Goal: Information Seeking & Learning: Find specific page/section

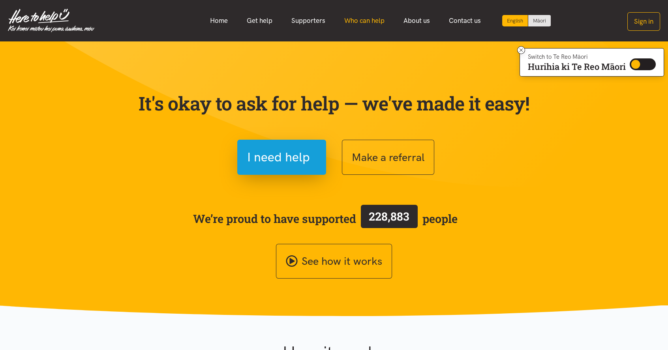
click at [358, 21] on link "Who can help" at bounding box center [364, 20] width 59 height 17
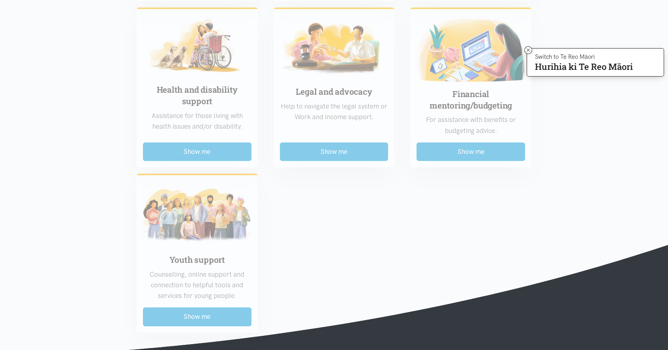
scroll to position [553, 0]
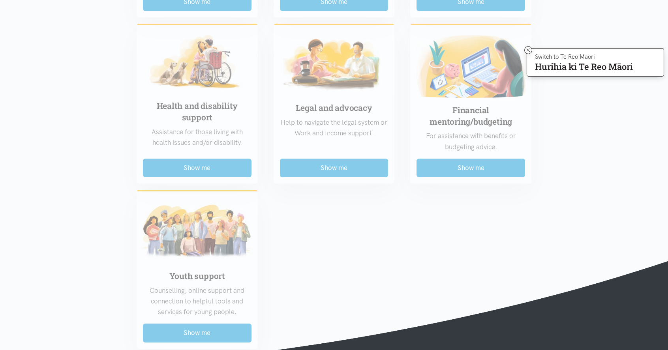
click at [470, 118] on div "Food support For emergency cases only – will include essential non-perishable f…" at bounding box center [334, 7] width 411 height 684
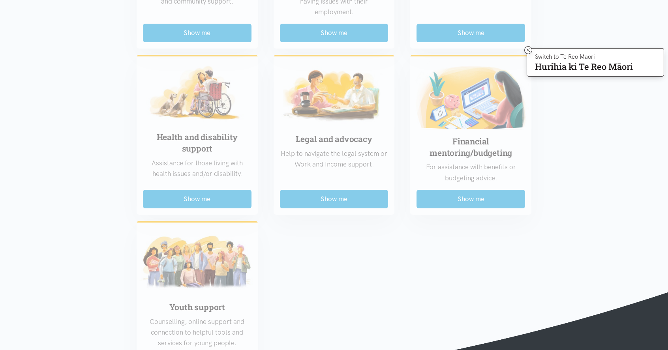
scroll to position [158, 0]
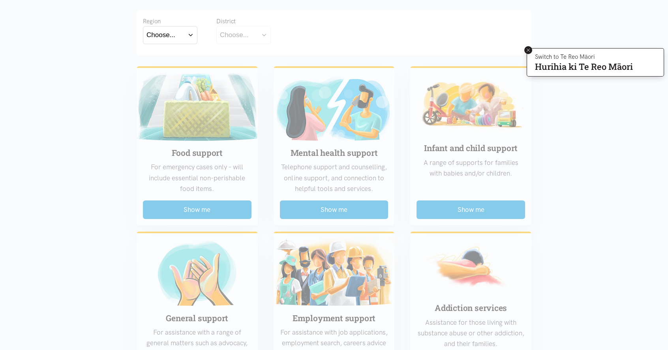
click at [527, 51] on icon at bounding box center [529, 50] width 6 height 6
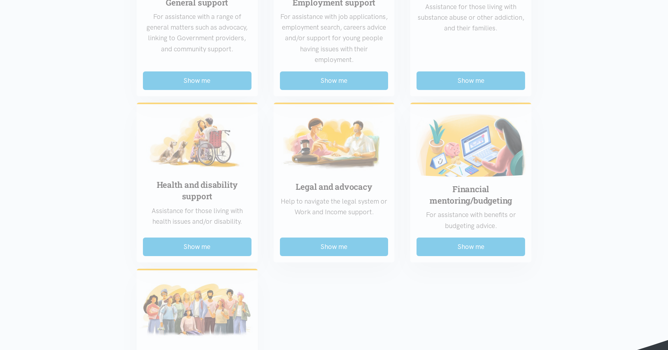
click at [465, 146] on div "Food support For emergency cases only – will include essential non-perishable f…" at bounding box center [334, 86] width 411 height 684
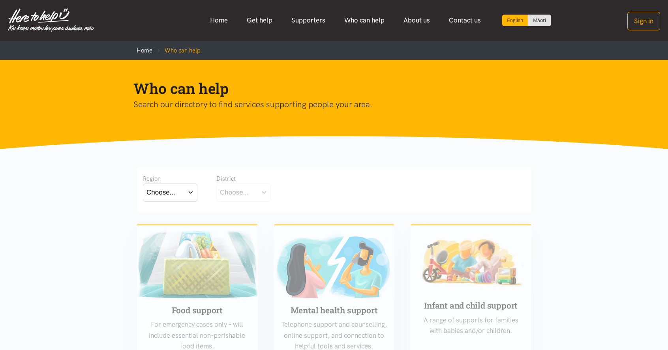
scroll to position [0, 0]
click at [192, 192] on button "Choose..." at bounding box center [170, 193] width 55 height 18
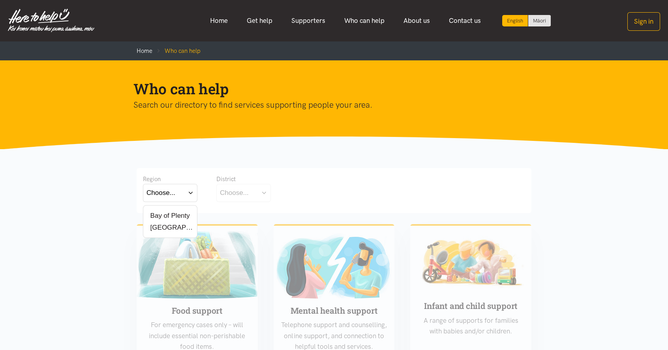
click at [164, 228] on label "[GEOGRAPHIC_DATA]" at bounding box center [170, 228] width 47 height 10
click at [0, 0] on input "[GEOGRAPHIC_DATA]" at bounding box center [0, 0] width 0 height 0
click at [290, 192] on button "Choose..." at bounding box center [255, 193] width 79 height 18
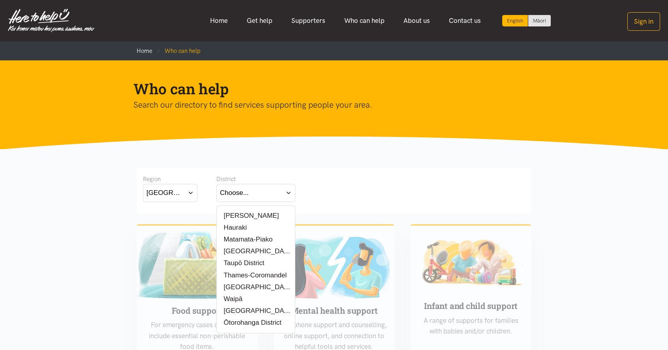
click at [231, 238] on label "Matamata-Piako" at bounding box center [246, 240] width 53 height 10
click at [0, 0] on input "Matamata-Piako" at bounding box center [0, 0] width 0 height 0
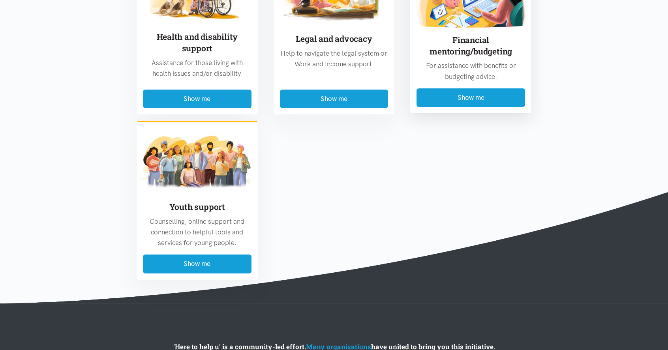
scroll to position [632, 0]
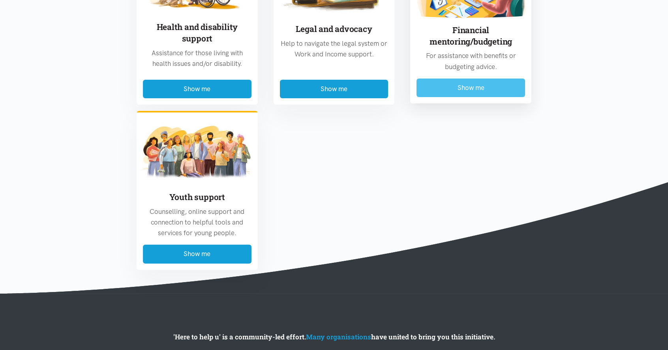
click at [489, 87] on button "Show me" at bounding box center [471, 88] width 109 height 19
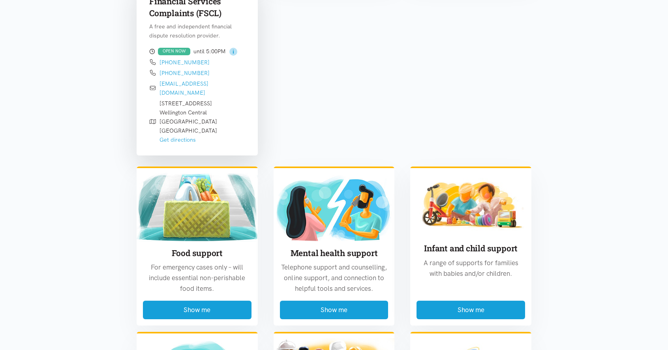
scroll to position [627, 0]
